Goal: Complete application form

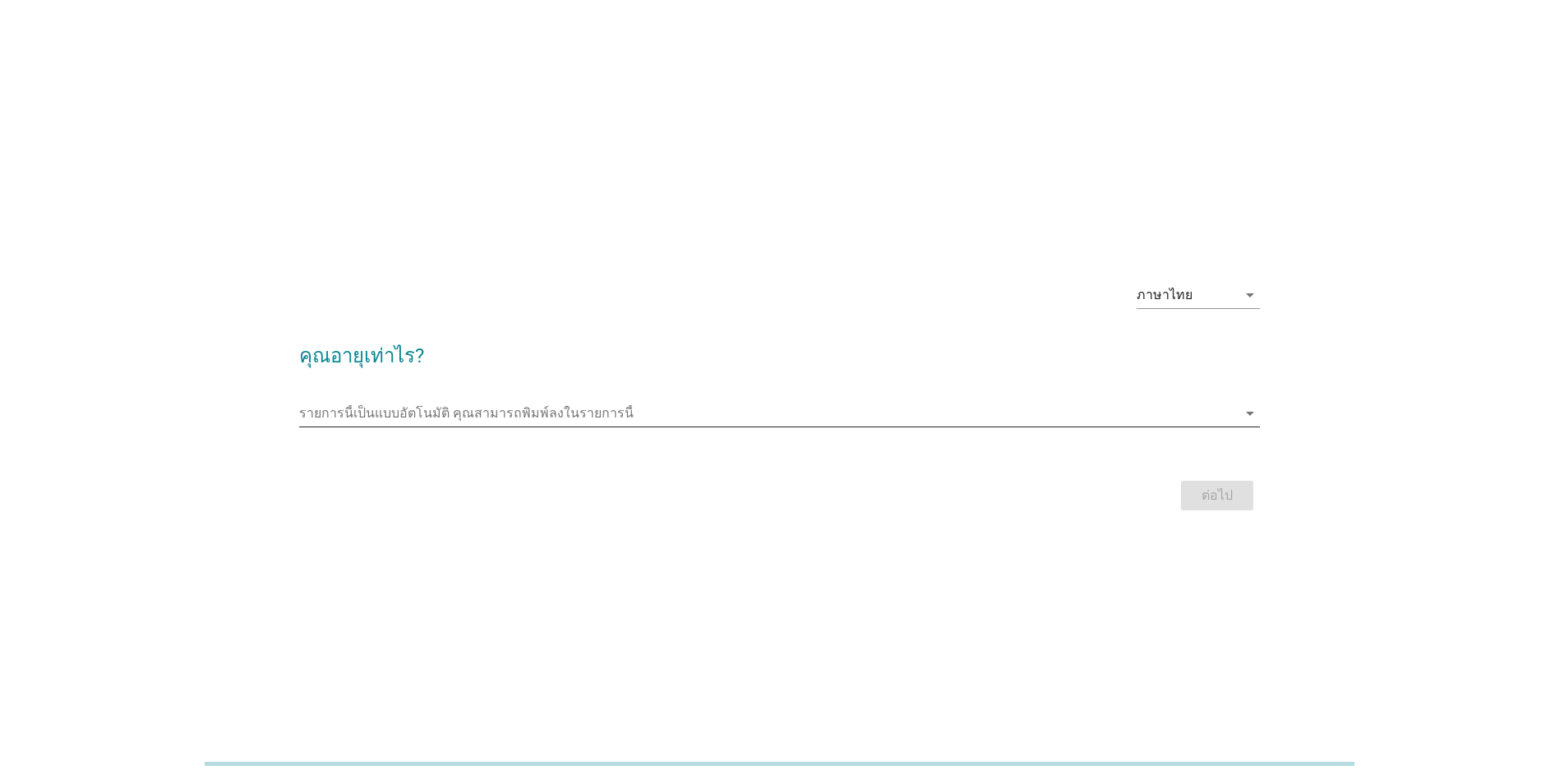
click at [1218, 417] on input "รายการนี้เป็นแบบอัตโนมัติ คุณสามารถพิมพ์ลงในรายการนี้" at bounding box center [768, 413] width 938 height 26
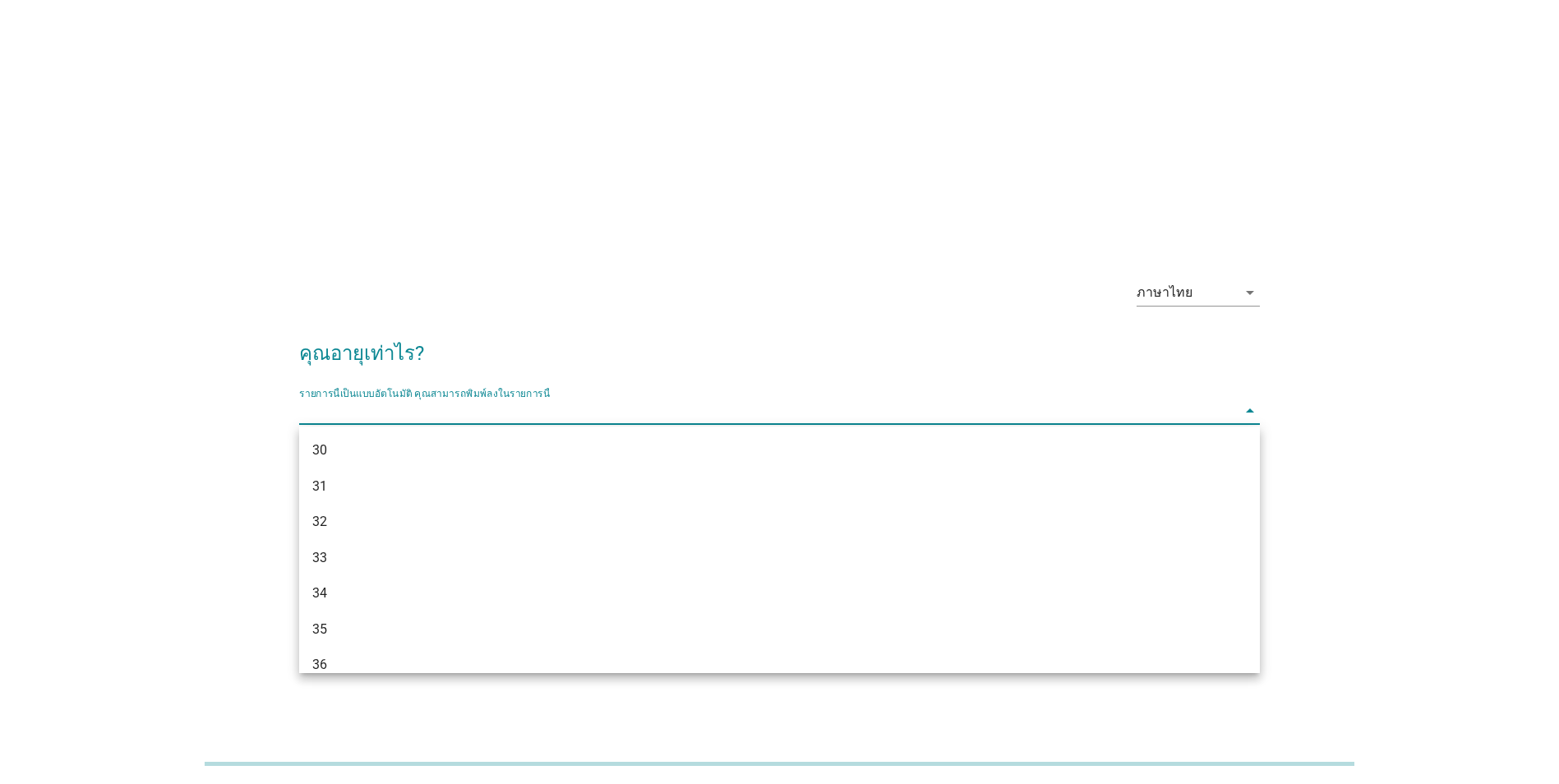
scroll to position [411, 0]
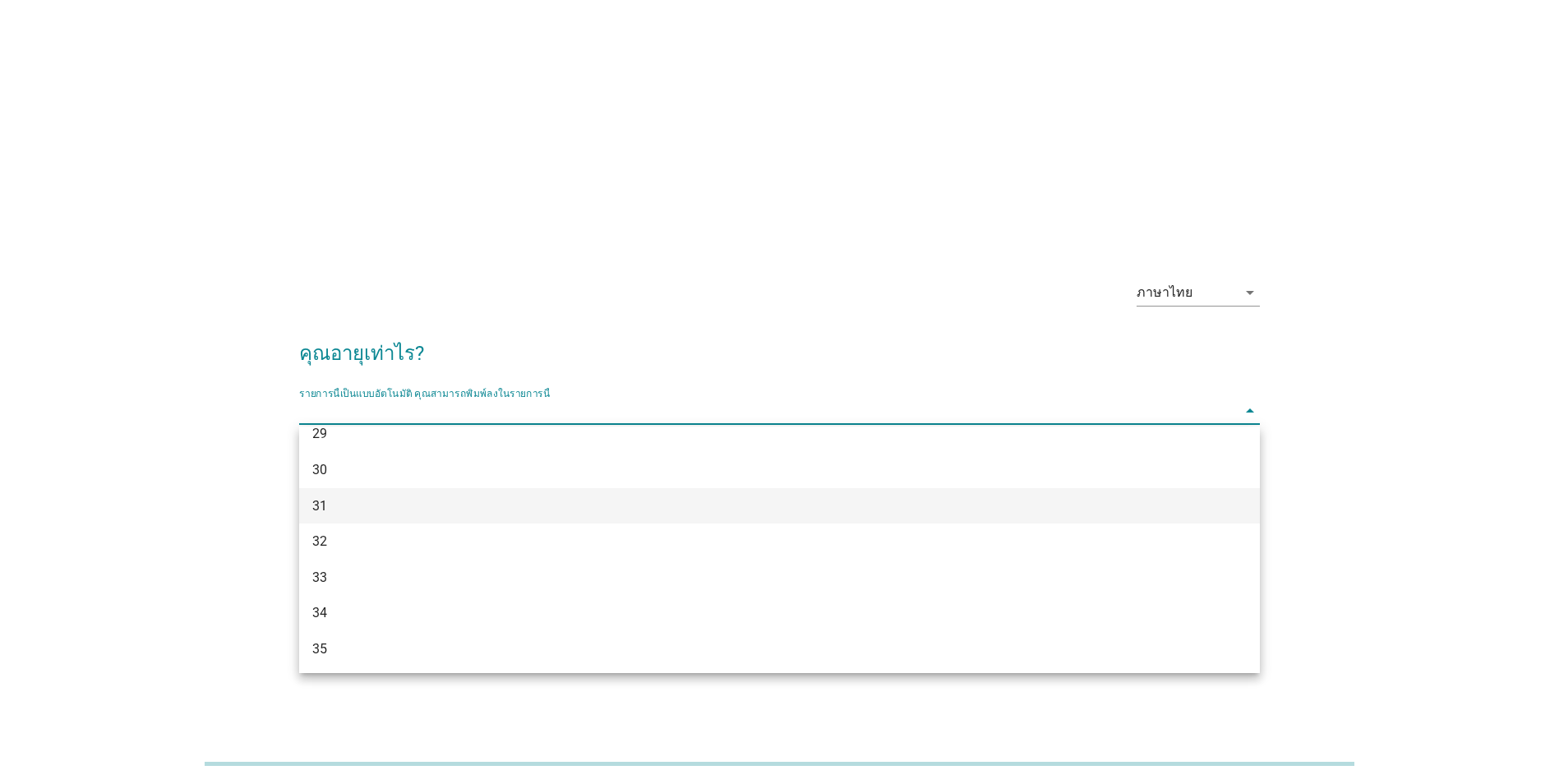
click at [535, 514] on div "31" at bounding box center [740, 506] width 856 height 20
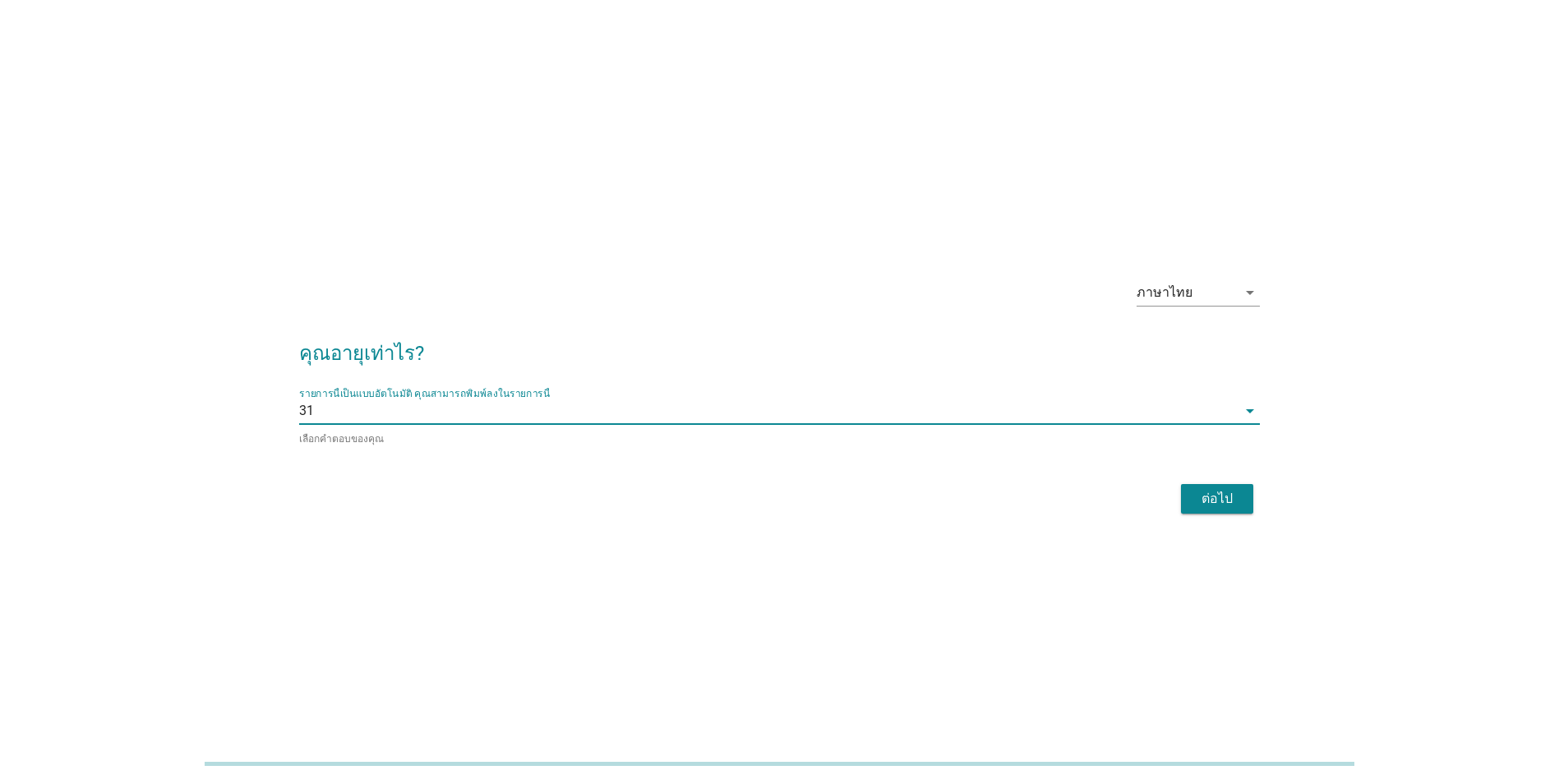
click at [627, 402] on input "รายการนี้เป็นแบบอัตโนมัติ คุณสามารถพิมพ์ลงในรายการนี้" at bounding box center [775, 411] width 923 height 26
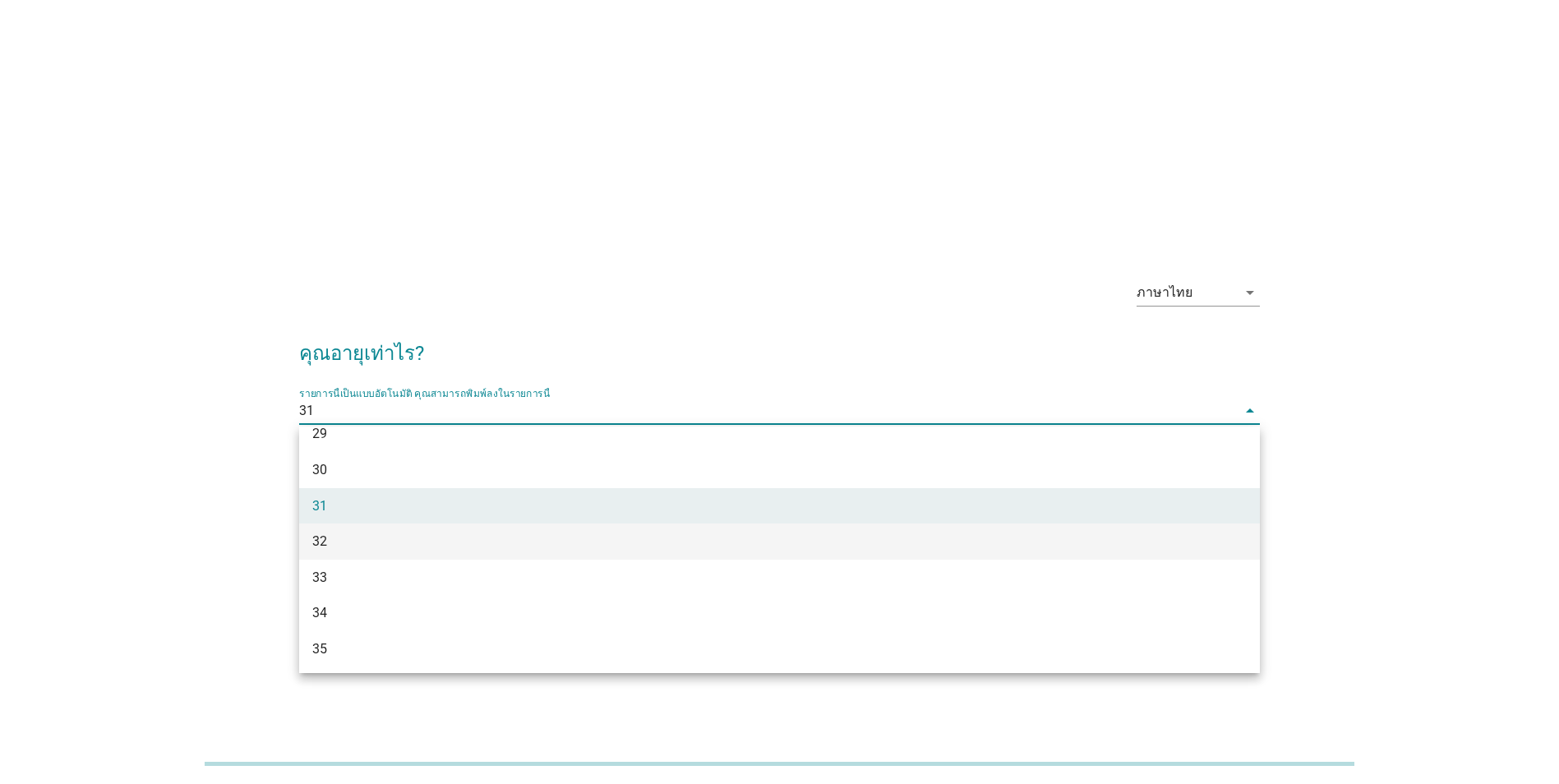
click at [480, 549] on div "32" at bounding box center [740, 541] width 856 height 20
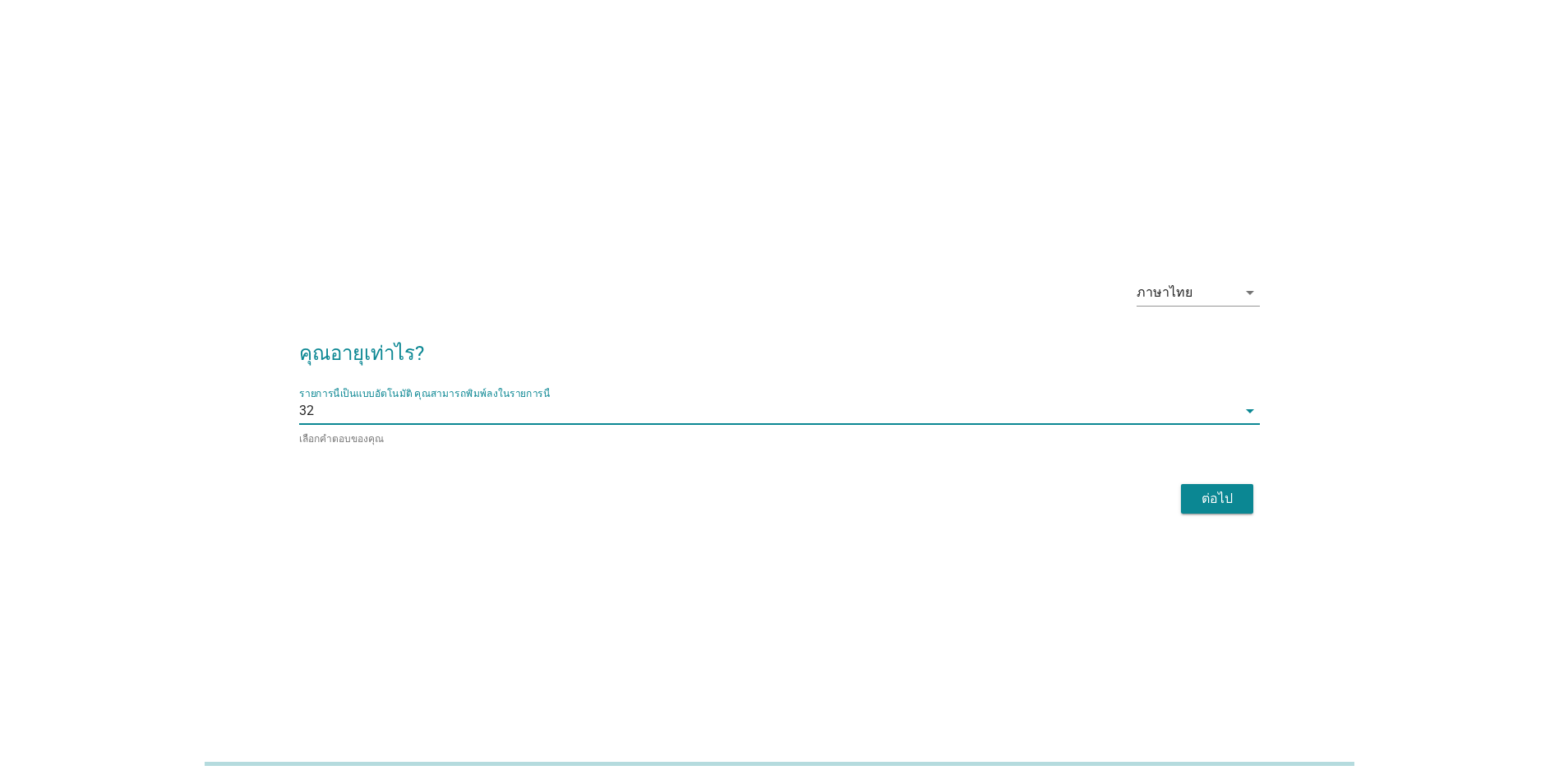
click at [1228, 505] on div "ต่อไป" at bounding box center [1217, 498] width 46 height 20
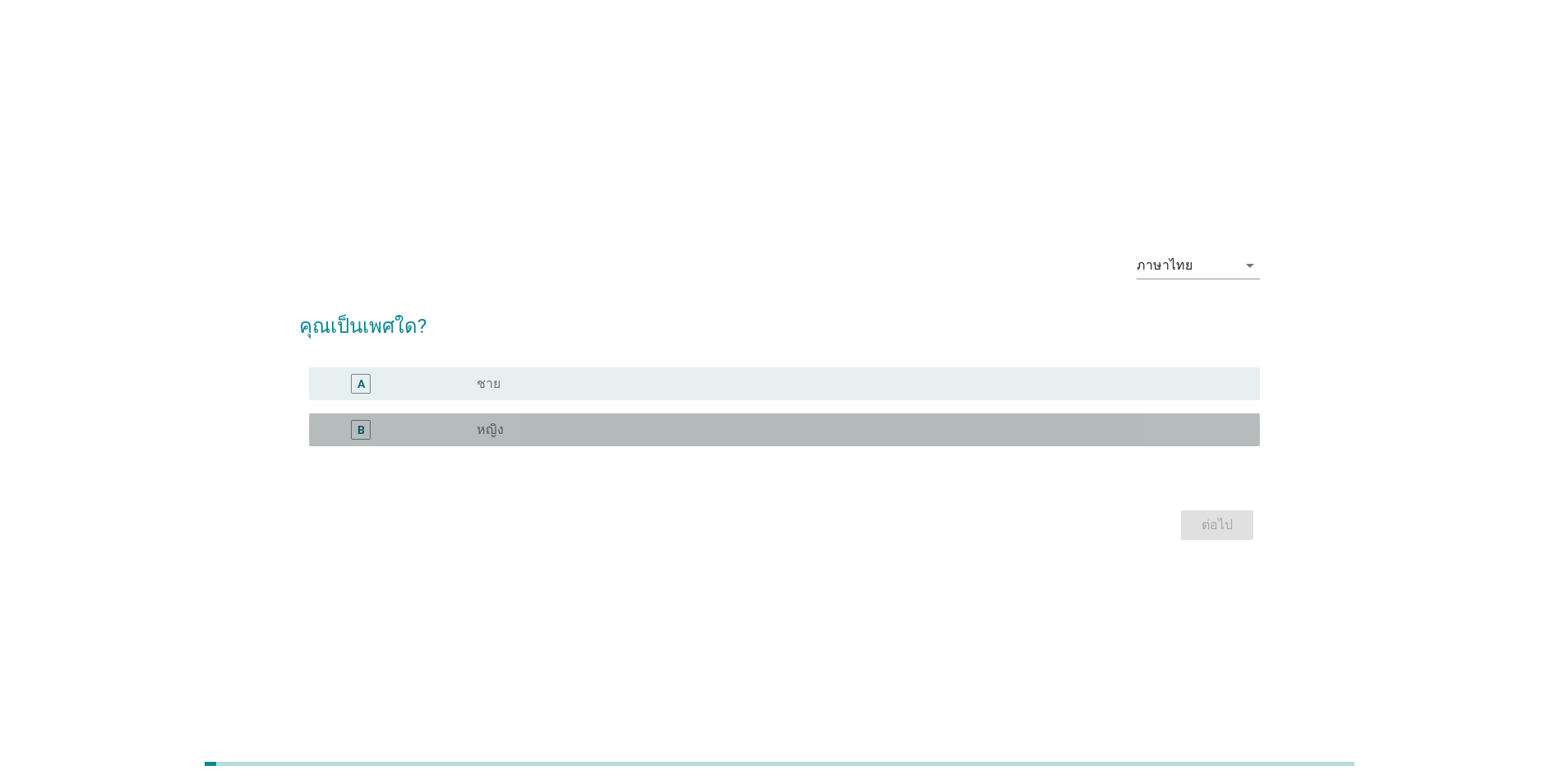
click at [490, 435] on label "หญิง" at bounding box center [490, 429] width 27 height 16
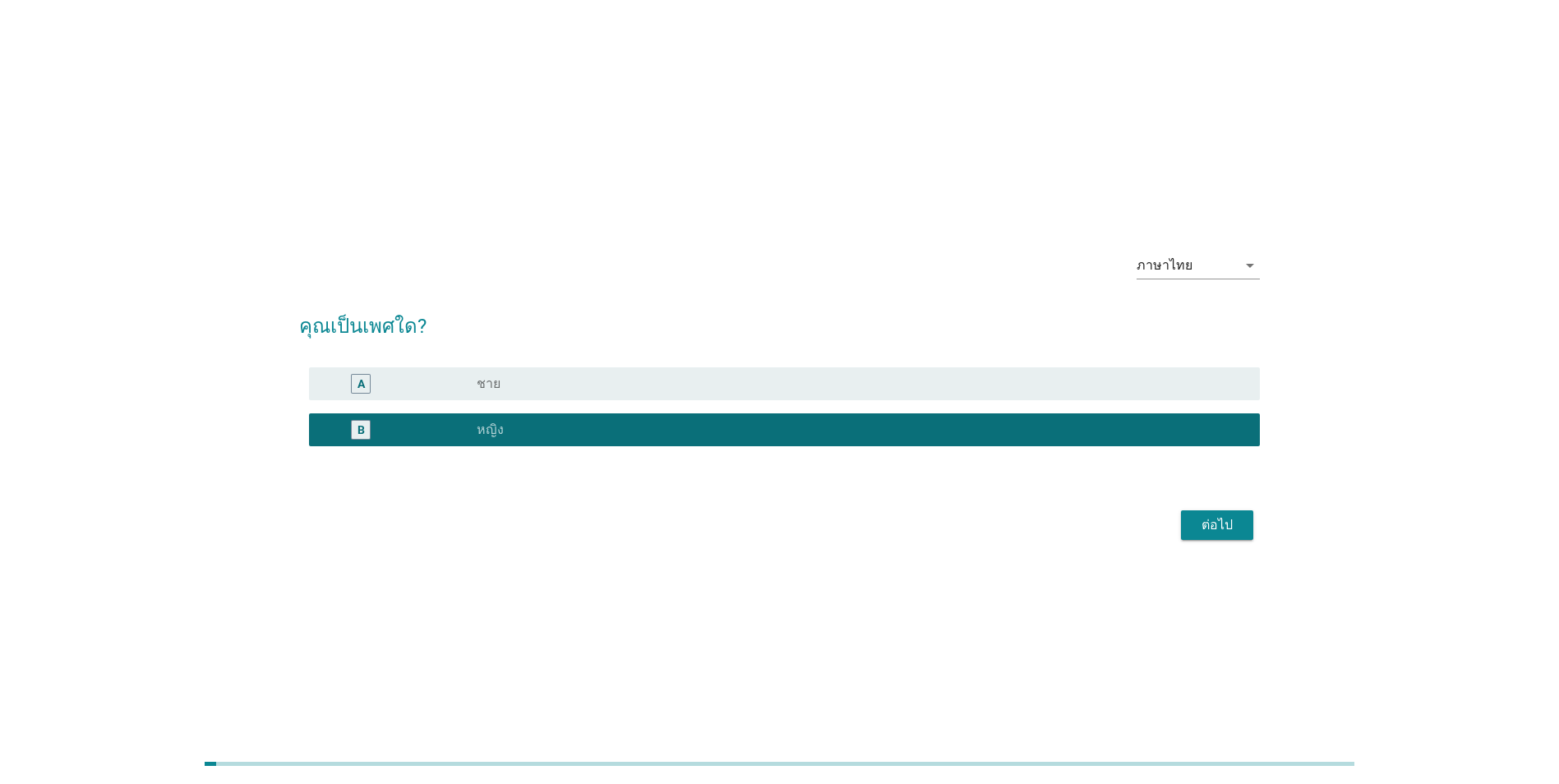
click at [1206, 515] on div "ต่อไป" at bounding box center [1217, 525] width 46 height 20
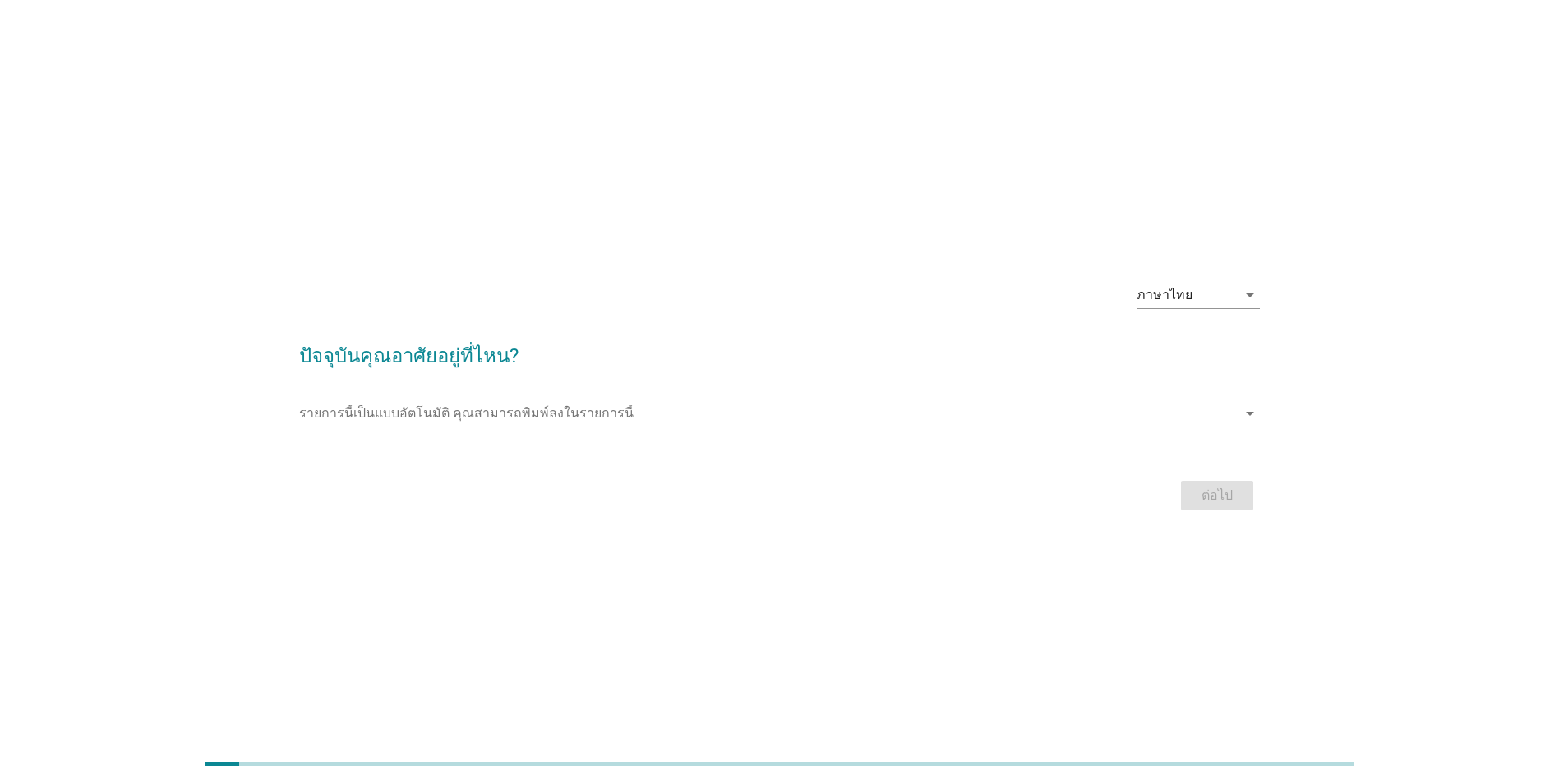
click at [483, 418] on input "รายการนี้เป็นแบบอัตโนมัติ คุณสามารถพิมพ์ลงในรายการนี้" at bounding box center [768, 413] width 938 height 26
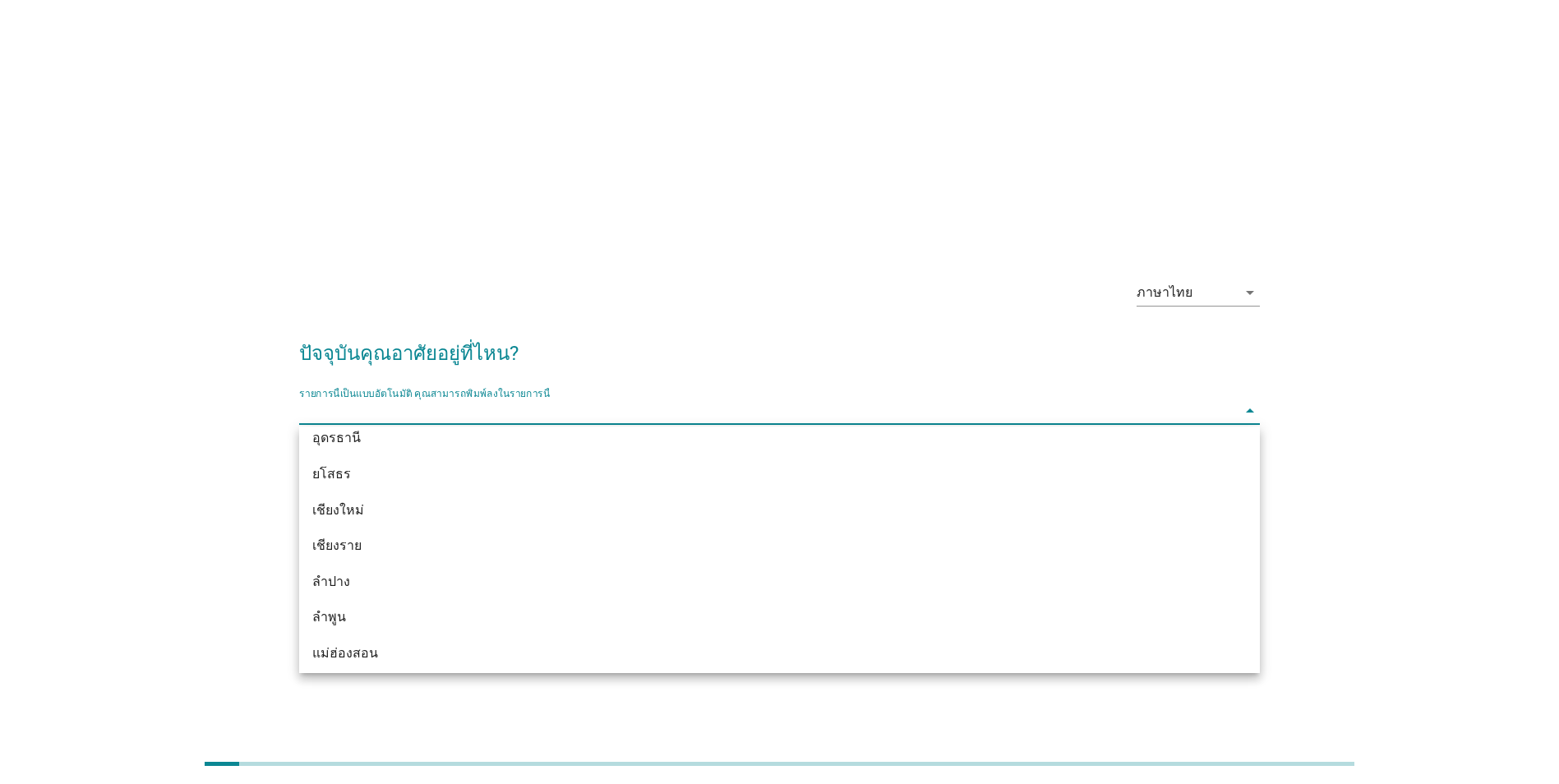
scroll to position [904, 0]
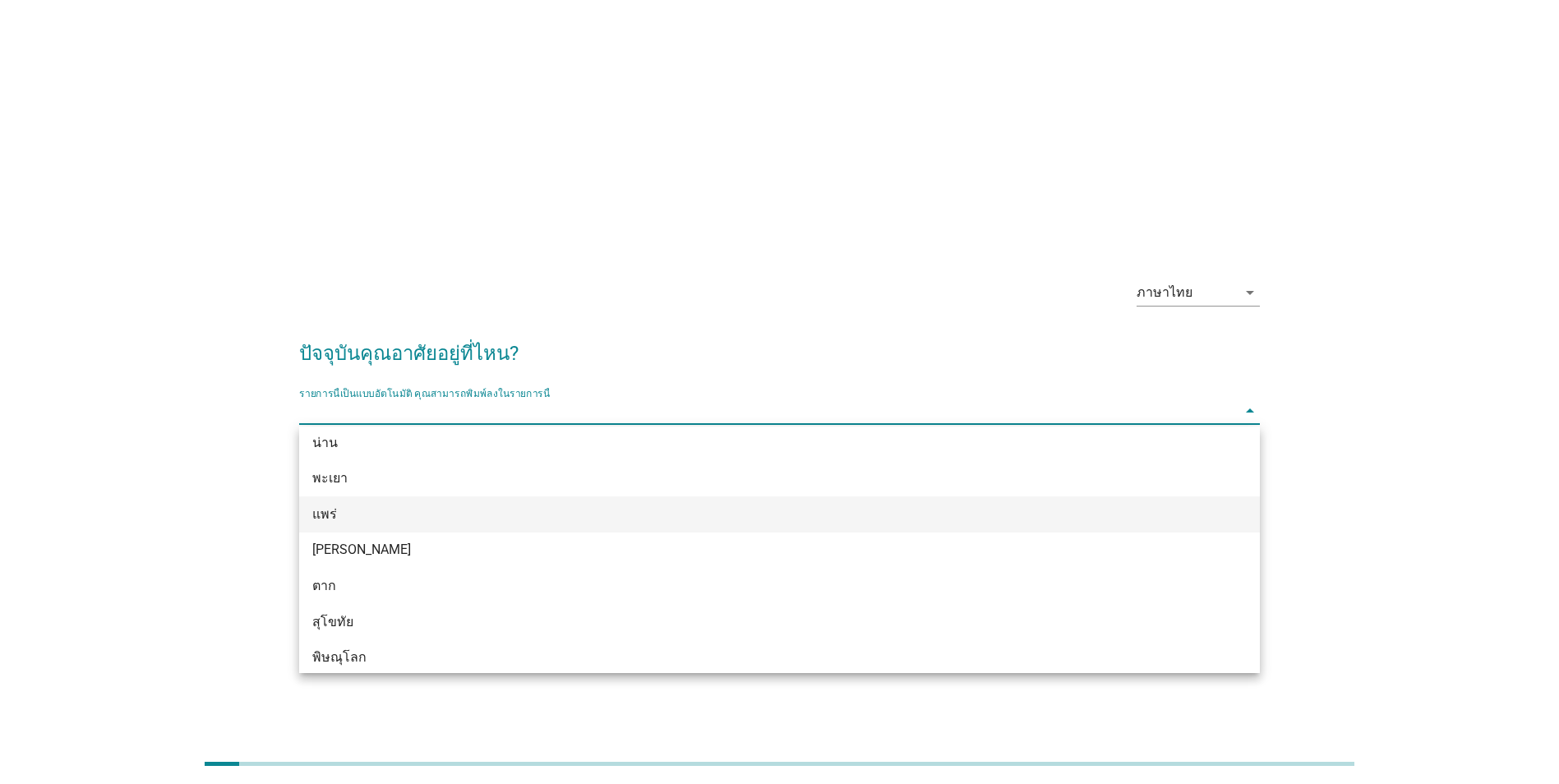
type input "พ"
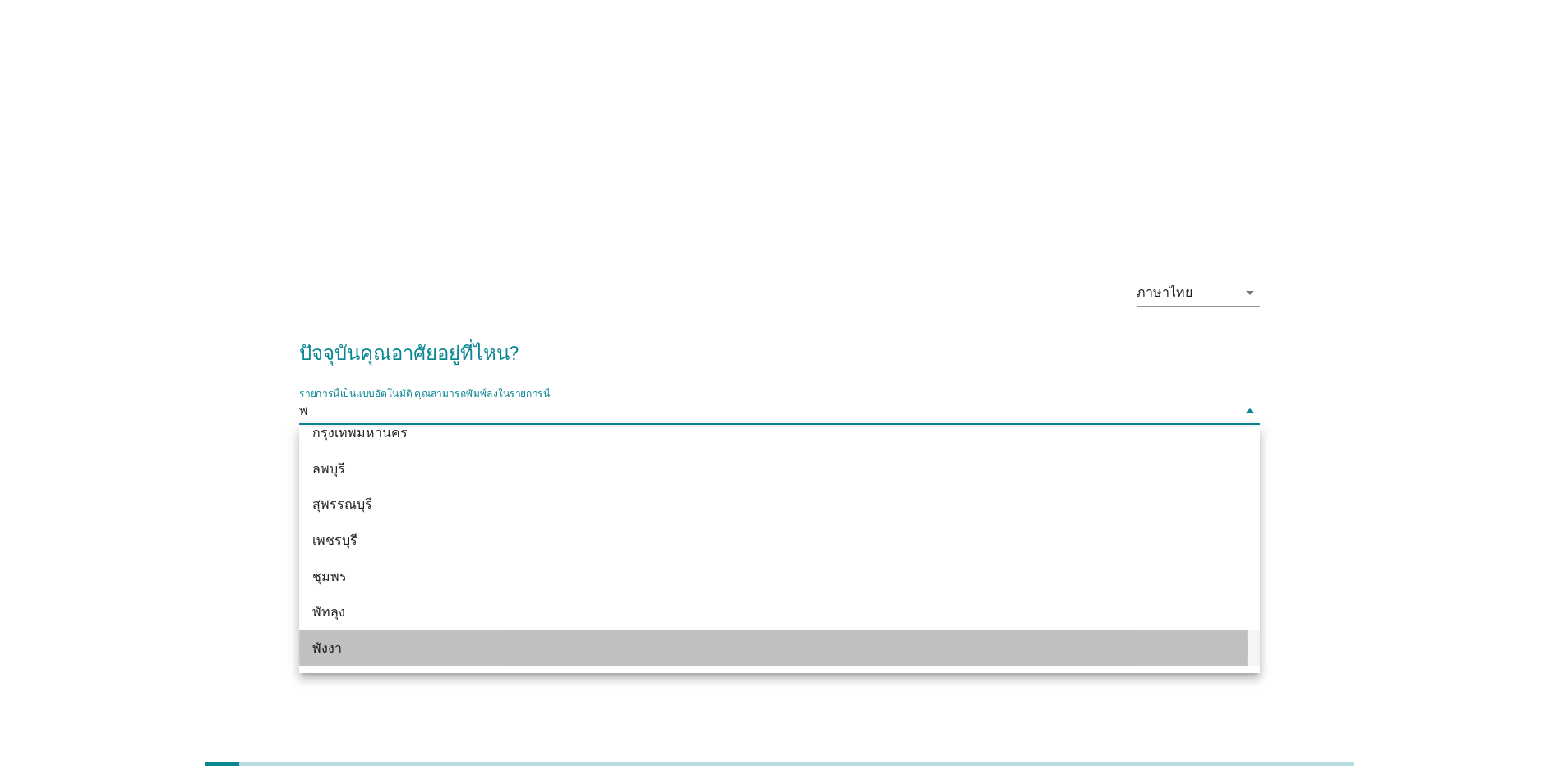
click at [417, 653] on div "พังงา" at bounding box center [740, 648] width 856 height 20
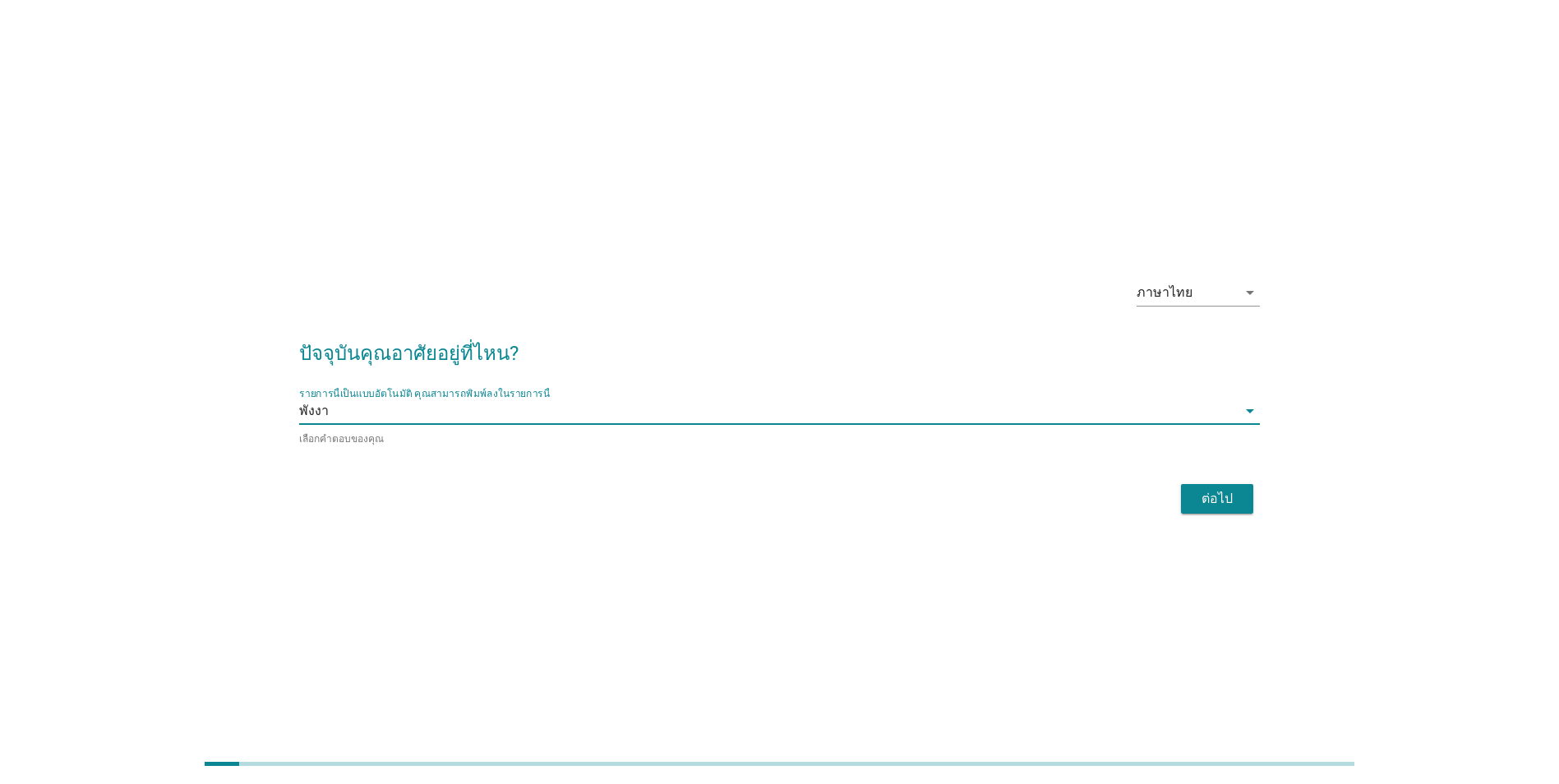
click at [1210, 496] on div "ต่อไป" at bounding box center [1217, 498] width 46 height 20
